Goal: Information Seeking & Learning: Learn about a topic

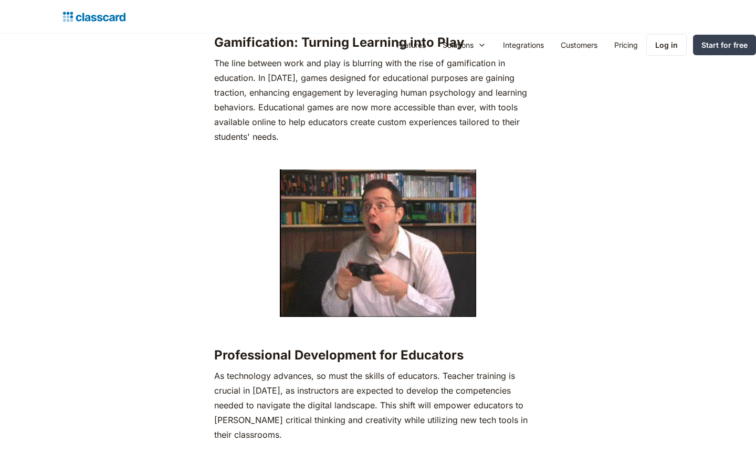
scroll to position [1702, 0]
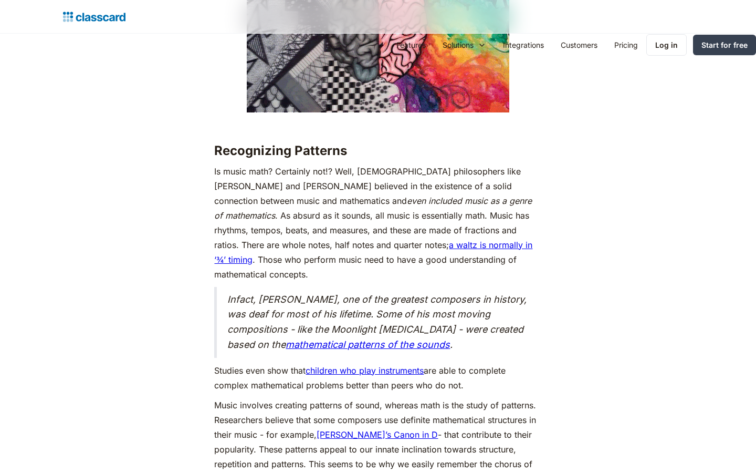
scroll to position [1702, 0]
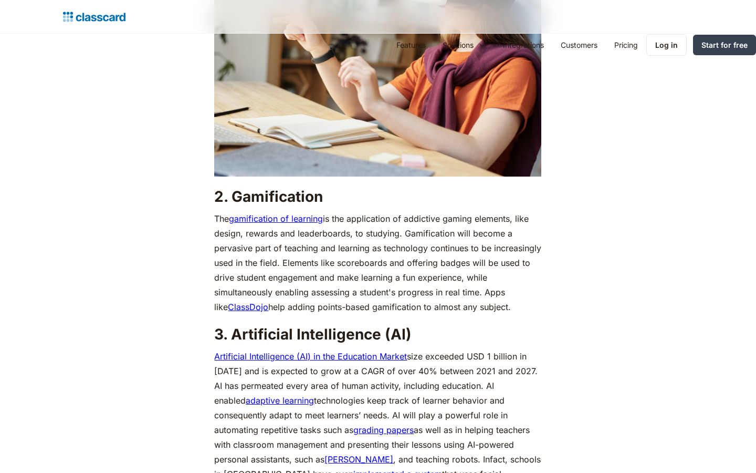
scroll to position [1702, 0]
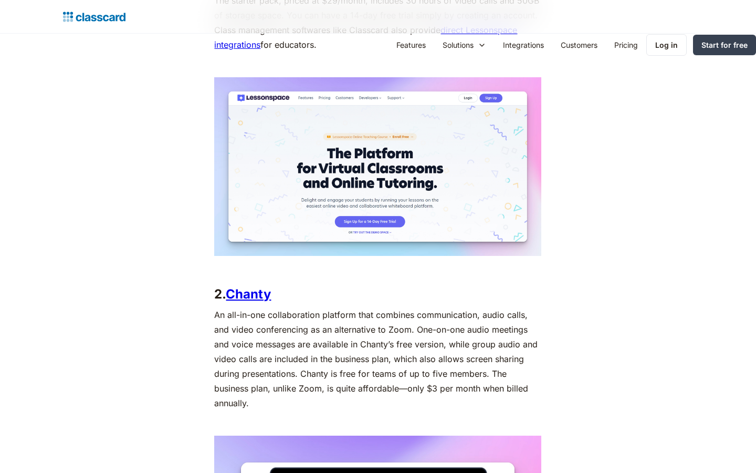
scroll to position [1285, 0]
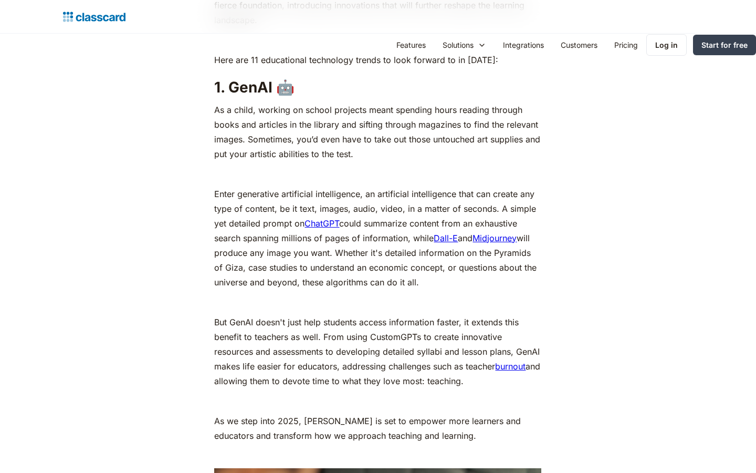
scroll to position [1285, 0]
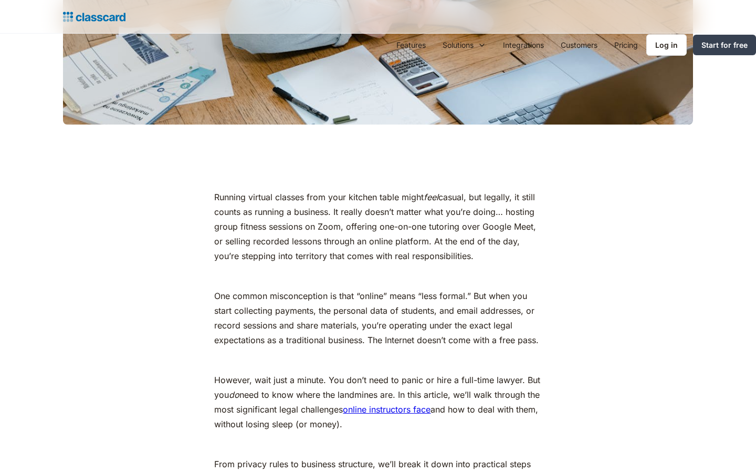
scroll to position [868, 0]
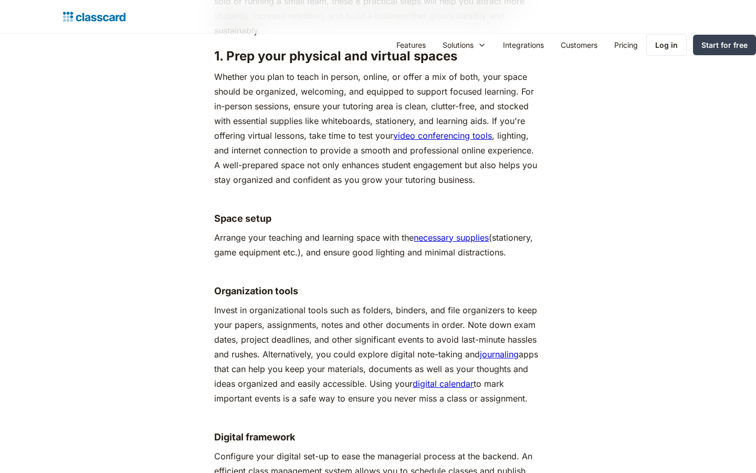
scroll to position [1285, 0]
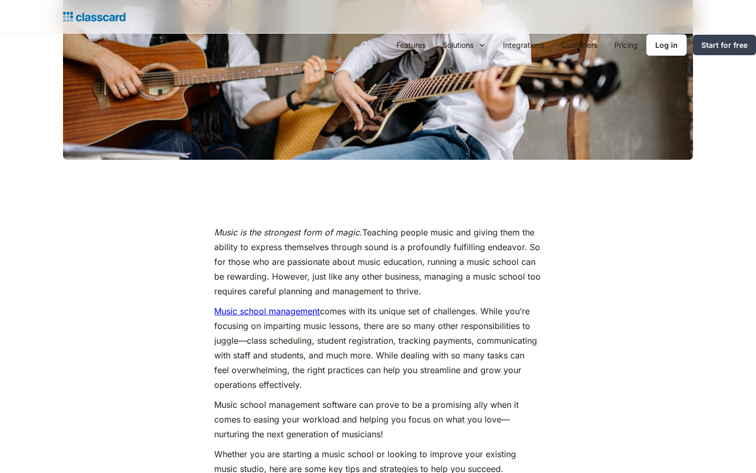
scroll to position [868, 0]
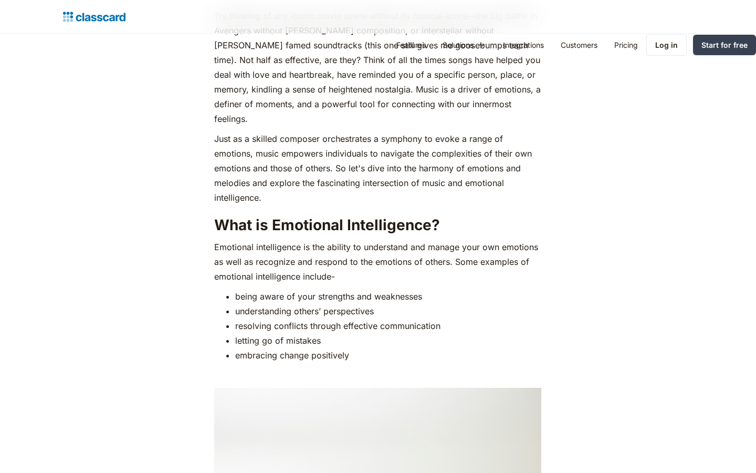
scroll to position [1485, 0]
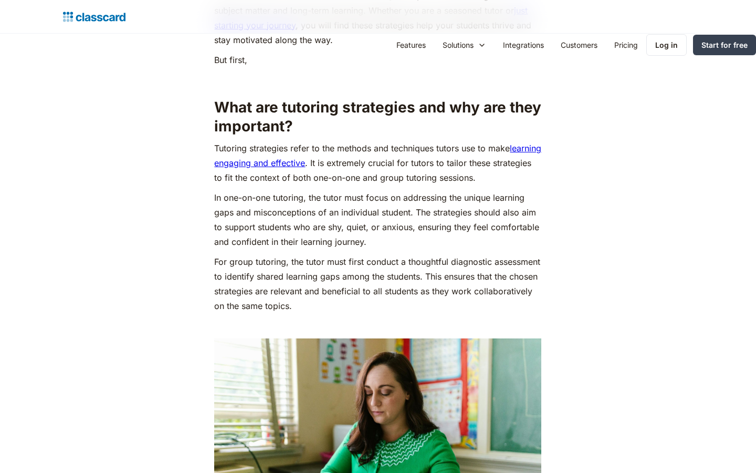
scroll to position [1285, 0]
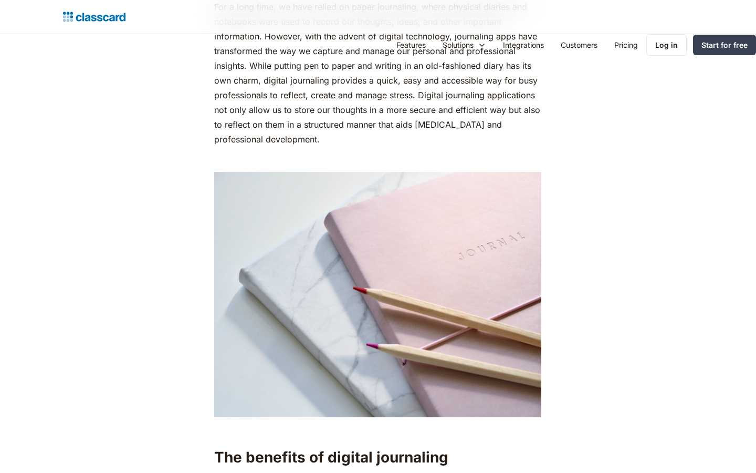
scroll to position [1285, 0]
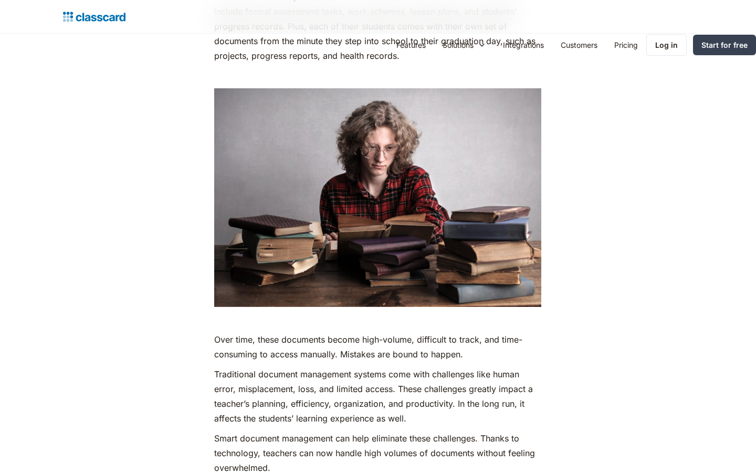
scroll to position [1902, 0]
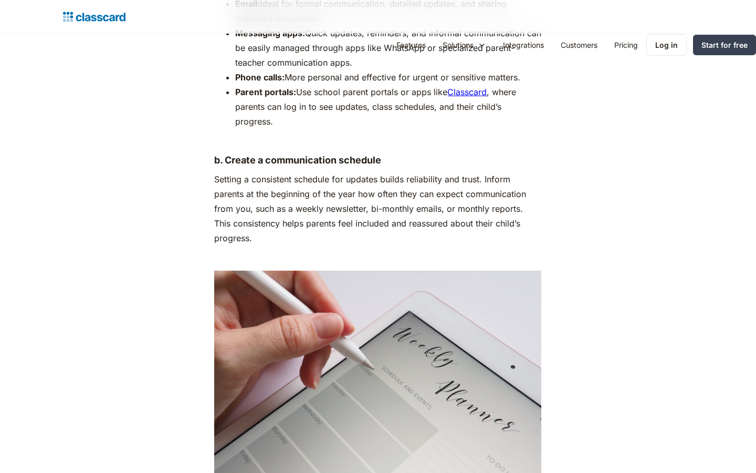
scroll to position [1702, 0]
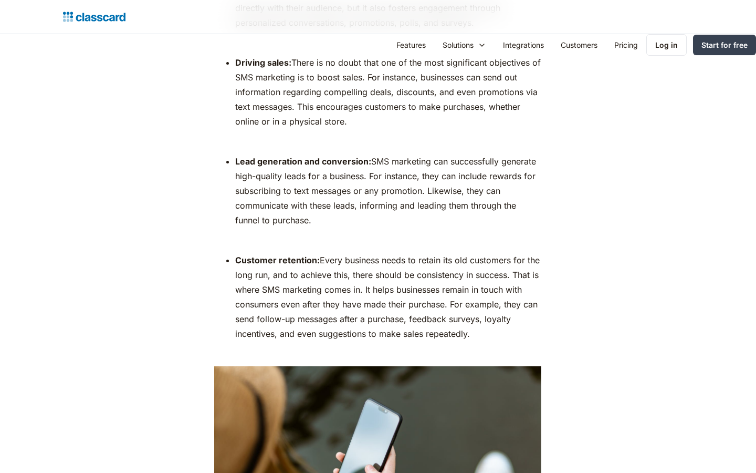
scroll to position [1902, 0]
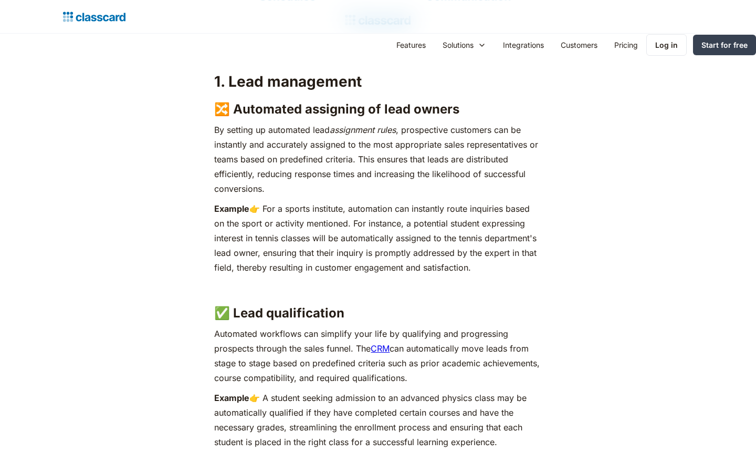
scroll to position [1702, 0]
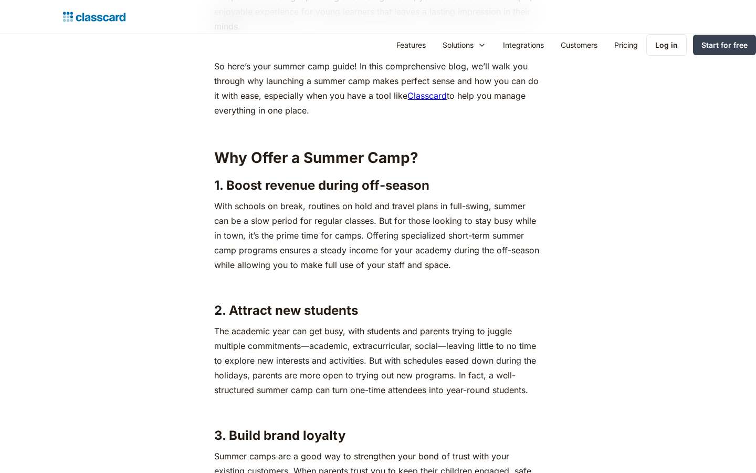
scroll to position [1702, 0]
